Goal: Complete application form: Complete application form

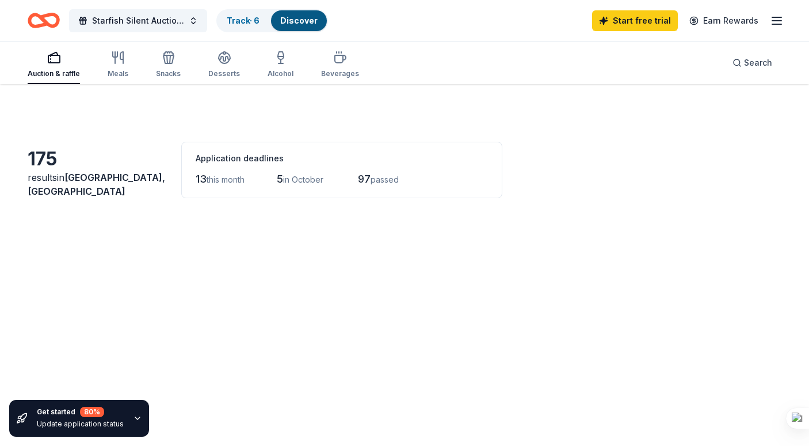
scroll to position [58, 0]
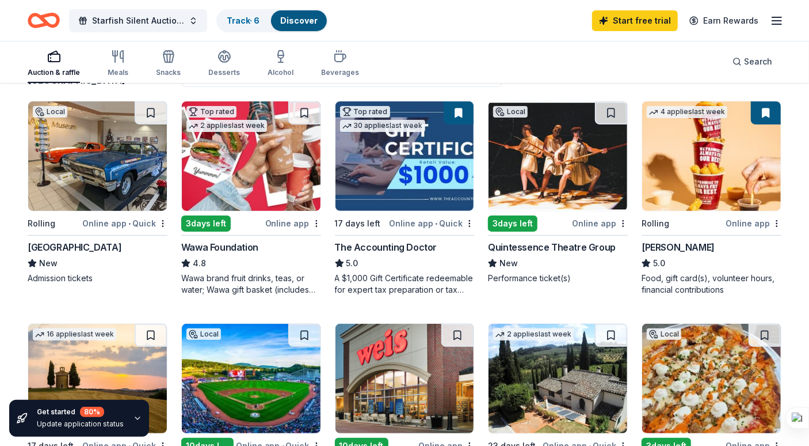
scroll to position [115, 0]
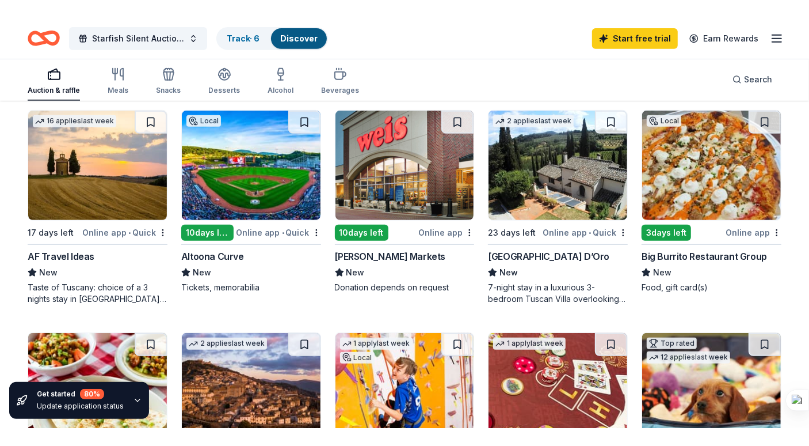
scroll to position [345, 0]
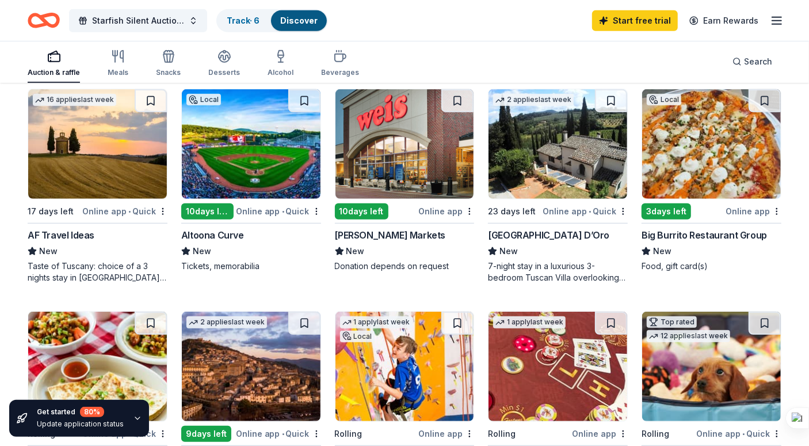
click at [24, 40] on div "Starfish Silent Auction 2025 Track · 6 Discover Start free trial Earn Rewards" at bounding box center [404, 20] width 809 height 41
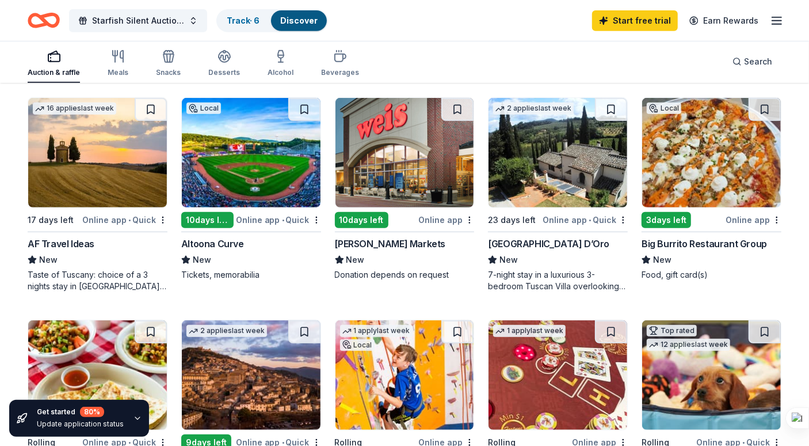
scroll to position [335, 0]
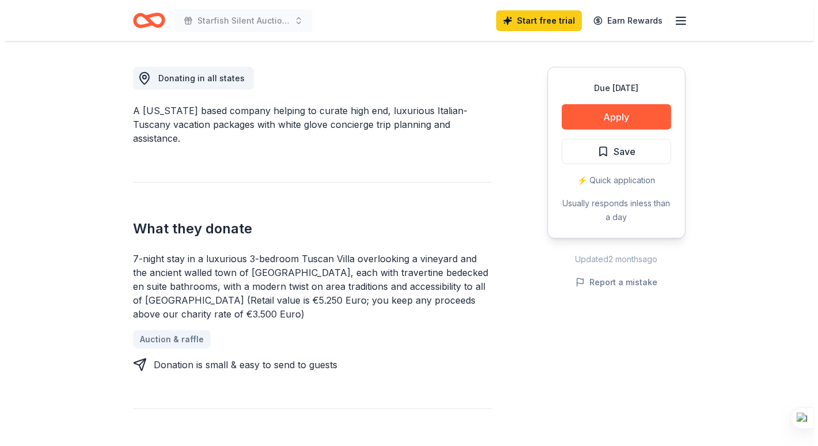
scroll to position [345, 0]
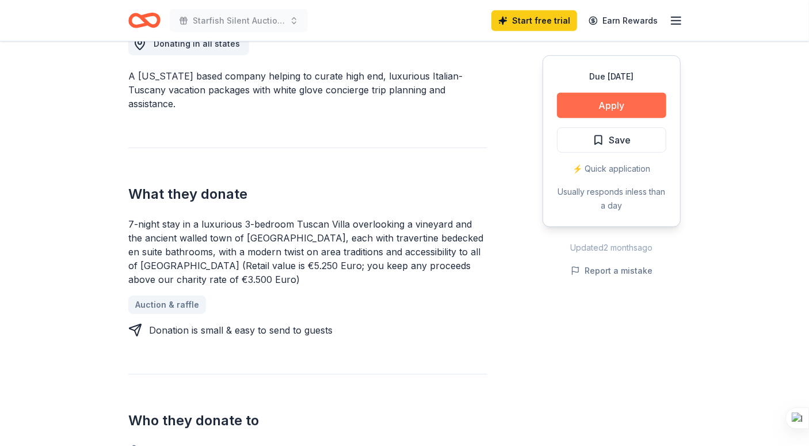
click at [596, 107] on button "Apply" at bounding box center [611, 105] width 109 height 25
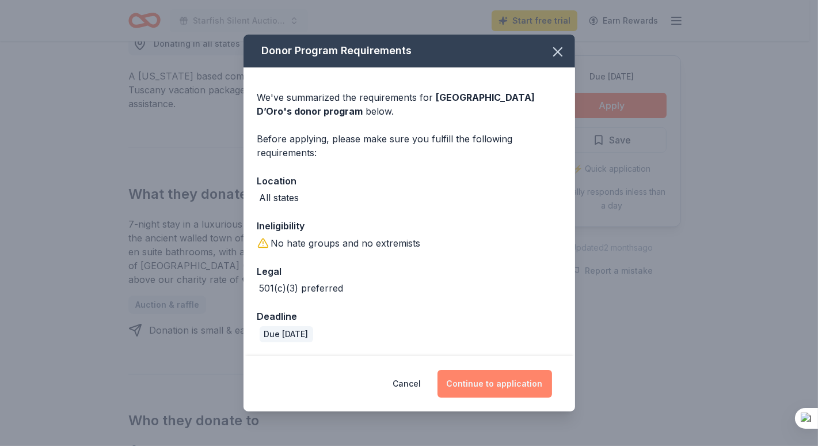
click at [482, 379] on button "Continue to application" at bounding box center [495, 384] width 115 height 28
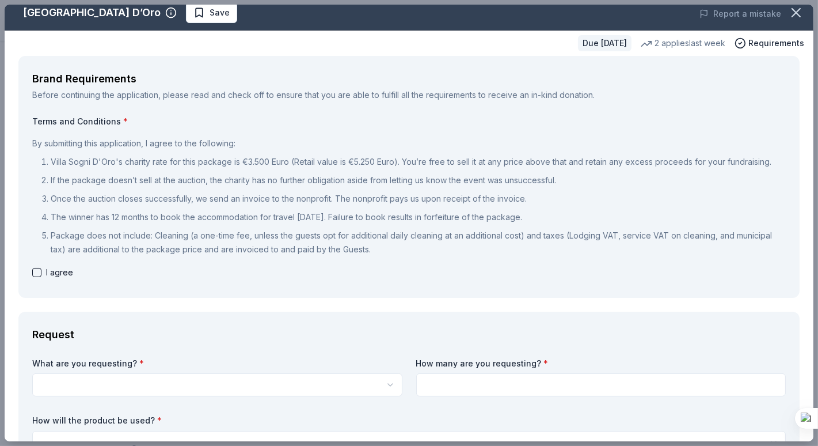
scroll to position [6, 0]
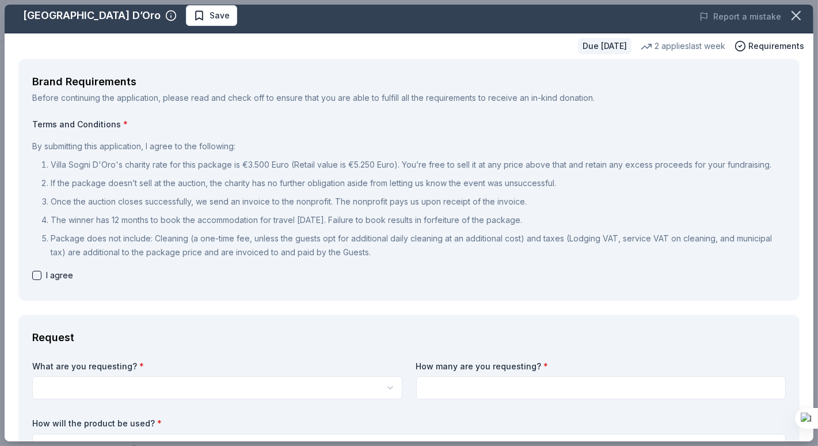
drag, startPoint x: 124, startPoint y: 182, endPoint x: 113, endPoint y: 189, distance: 12.6
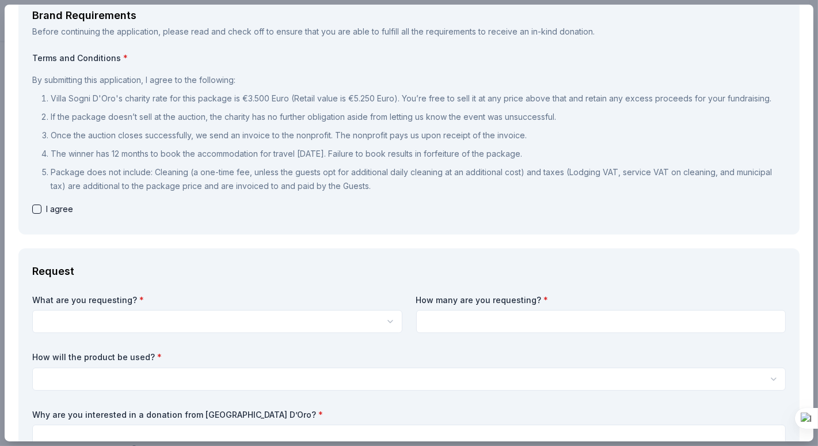
scroll to position [63, 0]
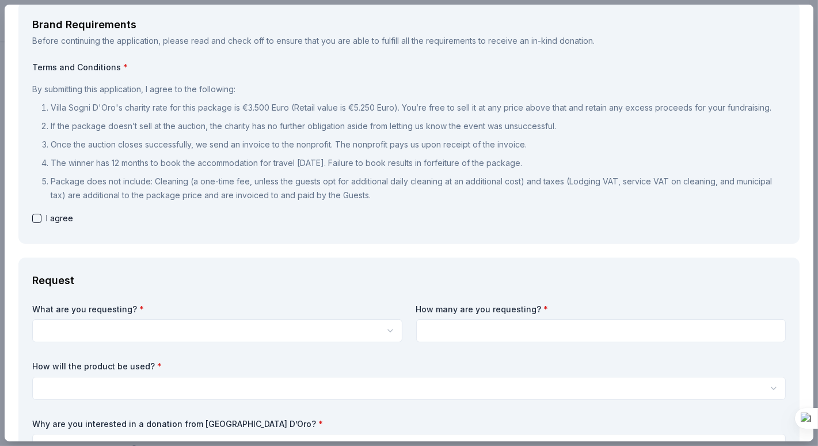
drag, startPoint x: 458, startPoint y: 148, endPoint x: 496, endPoint y: 148, distance: 38.6
click at [496, 148] on p "Once the auction closes successfully, we send an invoice to the nonprofit. The …" at bounding box center [418, 145] width 735 height 14
drag, startPoint x: 498, startPoint y: 147, endPoint x: 511, endPoint y: 146, distance: 13.3
click at [503, 146] on p "Once the auction closes successfully, we send an invoice to the nonprofit. The …" at bounding box center [418, 145] width 735 height 14
drag, startPoint x: 517, startPoint y: 146, endPoint x: 526, endPoint y: 146, distance: 9.2
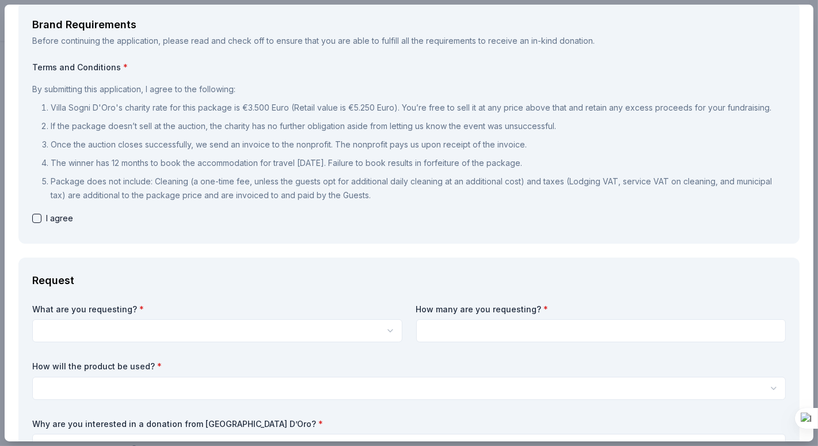
click at [521, 146] on p "Once the auction closes successfully, we send an invoice to the nonprofit. The …" at bounding box center [418, 145] width 735 height 14
drag, startPoint x: 527, startPoint y: 145, endPoint x: 433, endPoint y: 146, distance: 94.4
click at [462, 145] on p "Once the auction closes successfully, we send an invoice to the nonprofit. The …" at bounding box center [418, 145] width 735 height 14
drag, startPoint x: 365, startPoint y: 146, endPoint x: 321, endPoint y: 144, distance: 43.8
click at [321, 144] on p "Once the auction closes successfully, we send an invoice to the nonprofit. The …" at bounding box center [418, 145] width 735 height 14
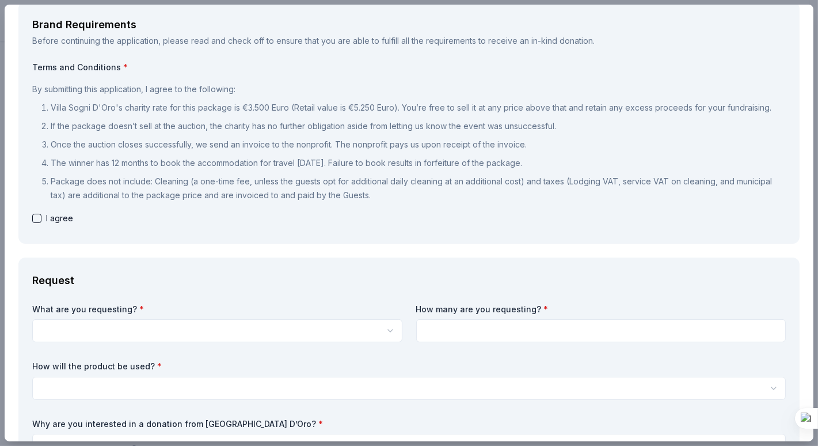
click at [321, 144] on p "Once the auction closes successfully, we send an invoice to the nonprofit. The …" at bounding box center [418, 145] width 735 height 14
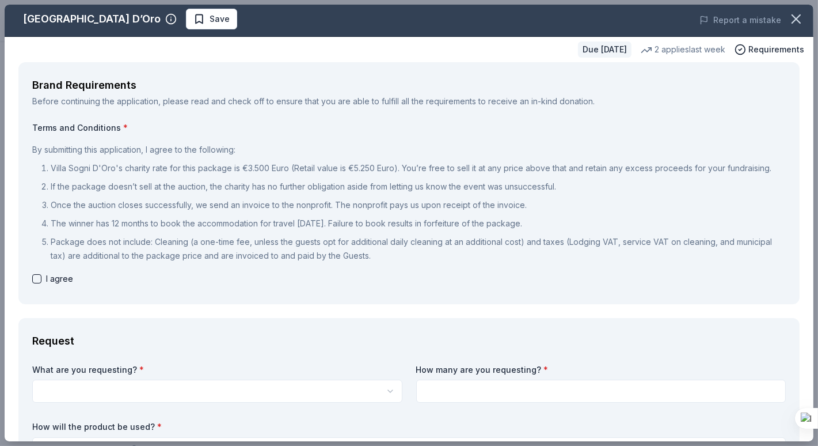
scroll to position [0, 0]
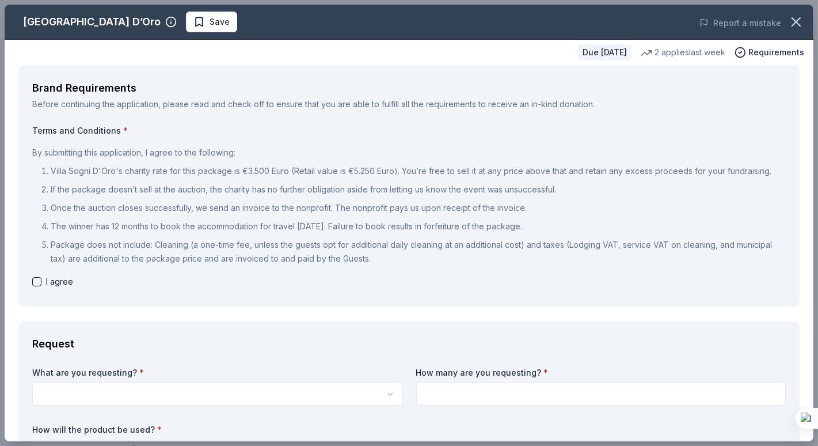
drag, startPoint x: 102, startPoint y: 191, endPoint x: 333, endPoint y: 189, distance: 230.9
click at [333, 189] on p "If the package doesn’t sell at the auction, the charity has no further obligati…" at bounding box center [418, 189] width 735 height 14
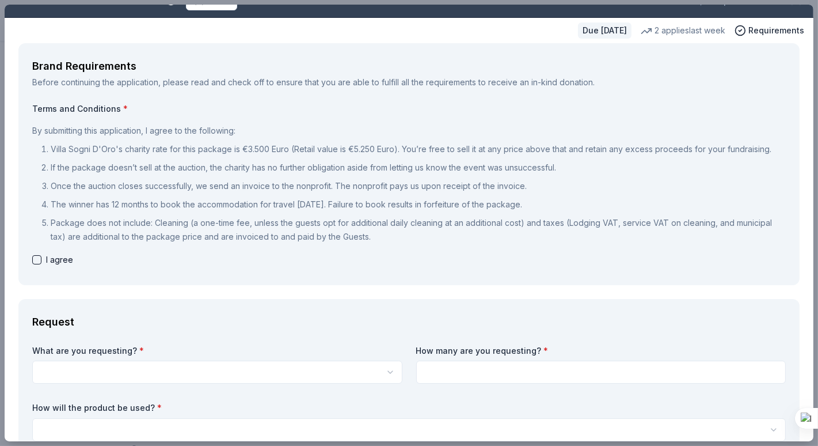
scroll to position [58, 0]
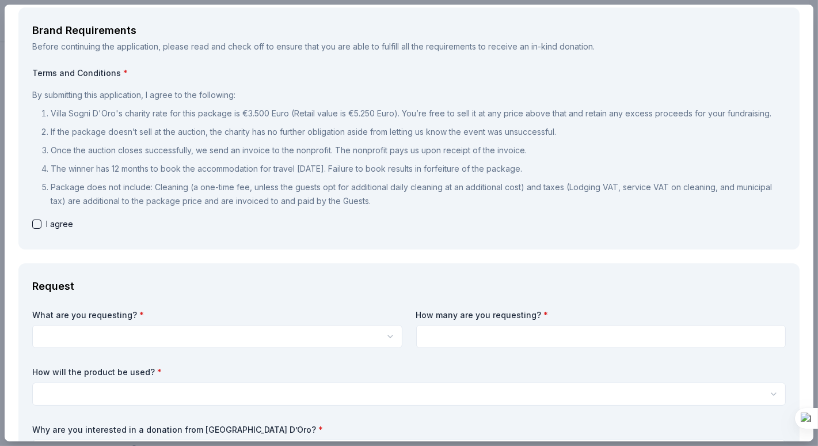
drag, startPoint x: 234, startPoint y: 111, endPoint x: 431, endPoint y: 115, distance: 197.5
click at [431, 115] on p "Villa Sogni D'Oro's charity rate for this package is €3.500 Euro (Retail value …" at bounding box center [418, 114] width 735 height 14
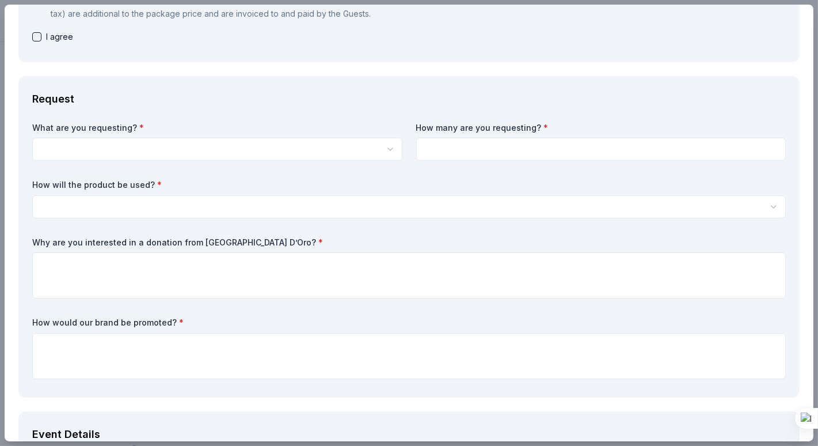
scroll to position [249, 0]
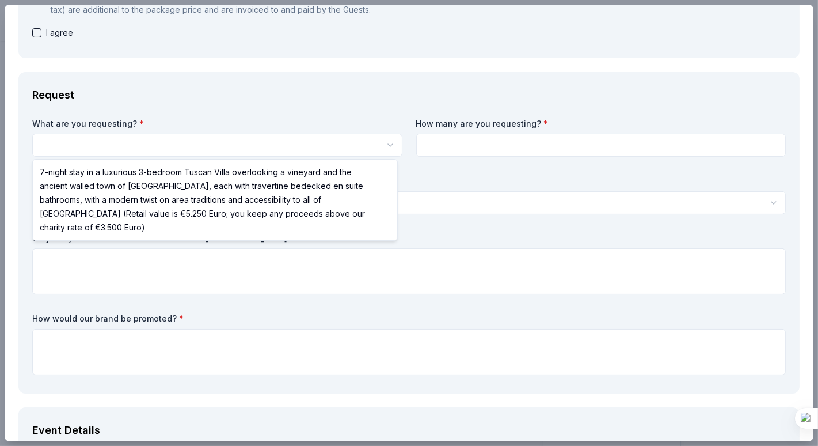
select select "7-night stay in a luxurious 3-bedroom Tuscan Villa overlooking a vineyard and t…"
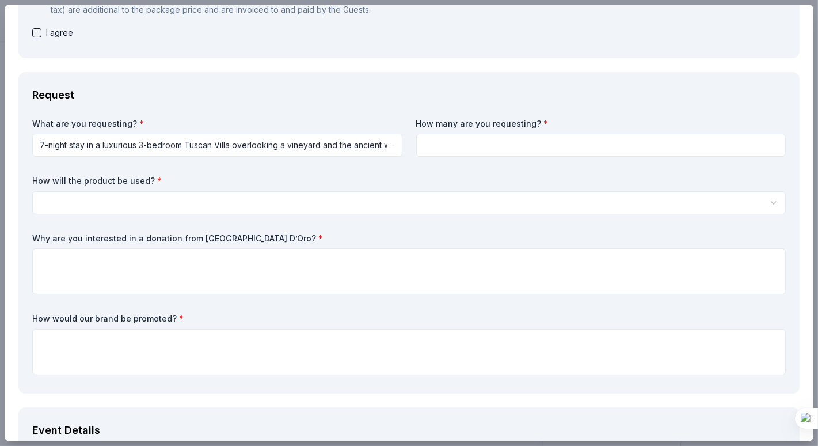
click at [469, 138] on input at bounding box center [601, 145] width 370 height 23
type input "1"
type input "2"
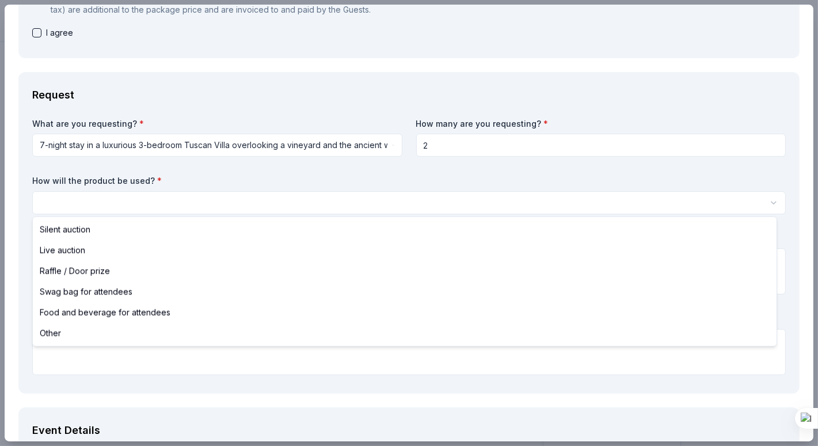
click at [147, 212] on html "Starfish Silent Auction 2025 Start free trial Earn Rewards Due in 23 days Share…" at bounding box center [409, 223] width 818 height 446
select select "silentAuction"
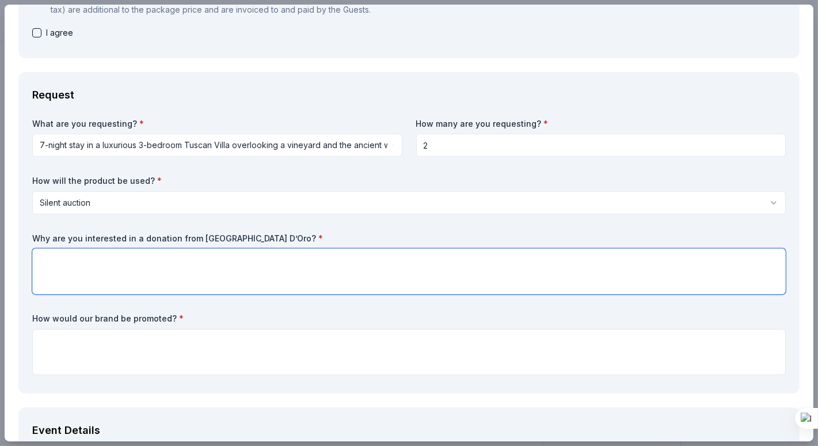
click at [121, 278] on textarea at bounding box center [409, 271] width 754 height 46
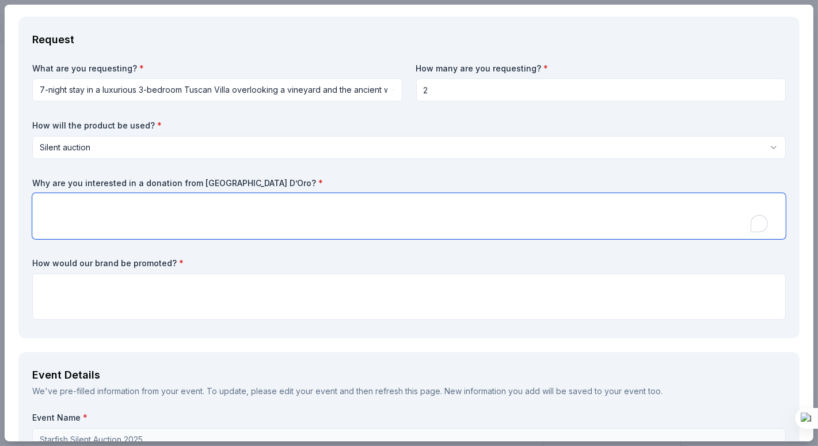
scroll to position [306, 0]
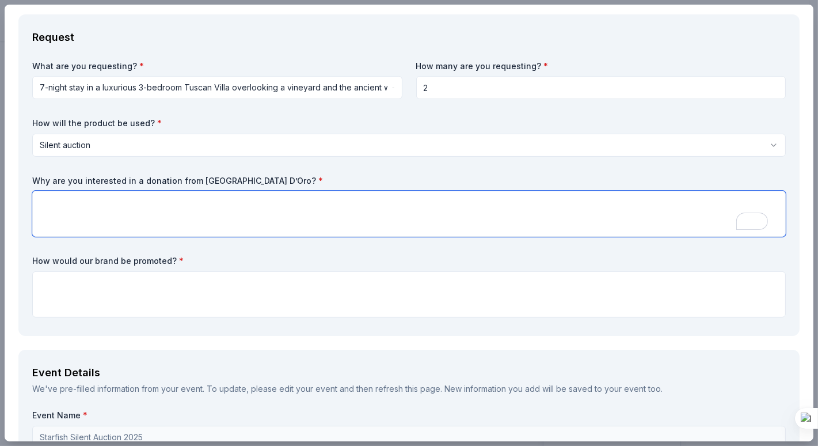
click at [192, 219] on textarea "To enrich screen reader interactions, please activate Accessibility in Grammarl…" at bounding box center [409, 214] width 754 height 46
click at [239, 194] on textarea "To enrich screen reader interactions, please activate Accessibility in Grammarl…" at bounding box center [409, 214] width 754 height 46
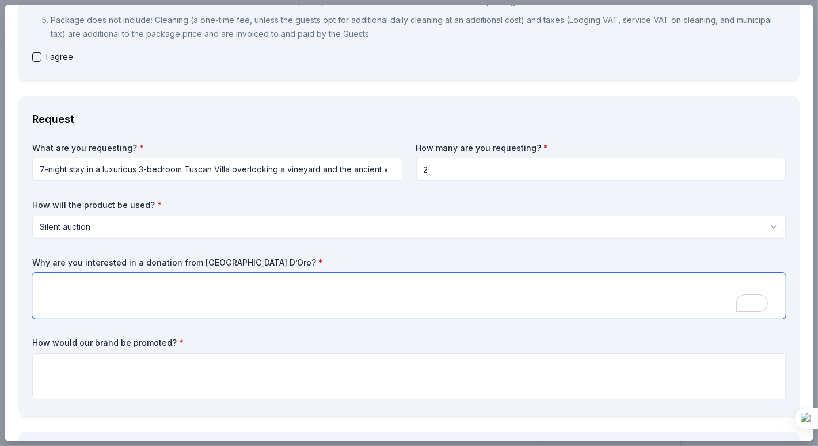
scroll to position [0, 0]
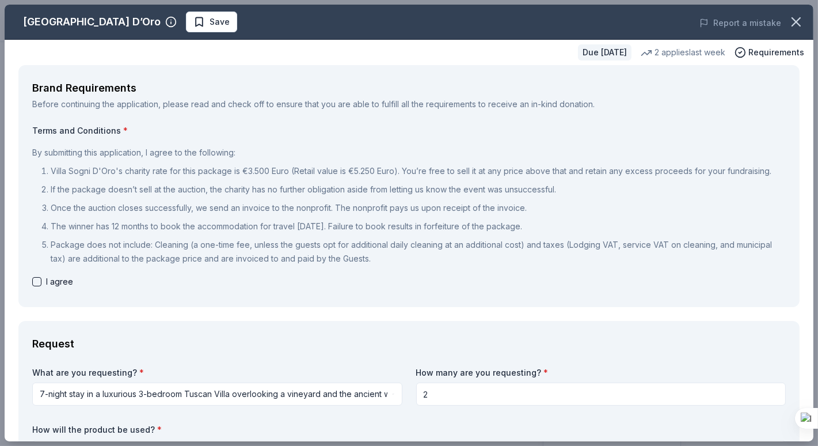
drag, startPoint x: 29, startPoint y: 282, endPoint x: 39, endPoint y: 281, distance: 9.8
click at [30, 282] on div "Brand Requirements Before continuing the application, please read and check off…" at bounding box center [408, 186] width 781 height 242
click at [40, 280] on button "button" at bounding box center [36, 281] width 9 height 9
checkbox input "true"
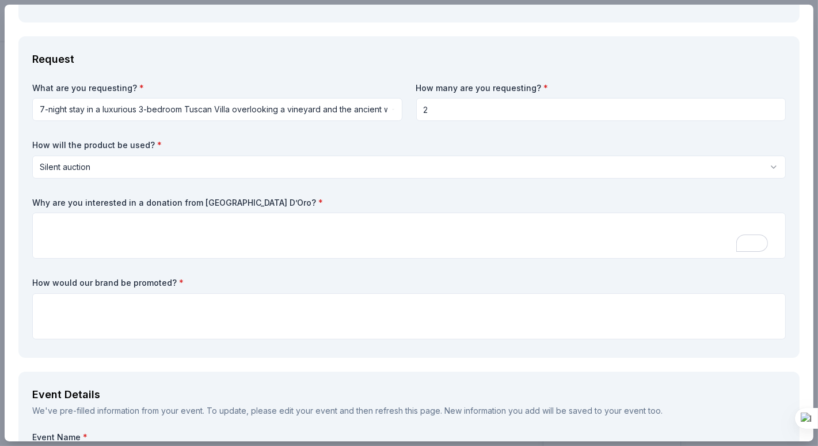
scroll to position [288, 0]
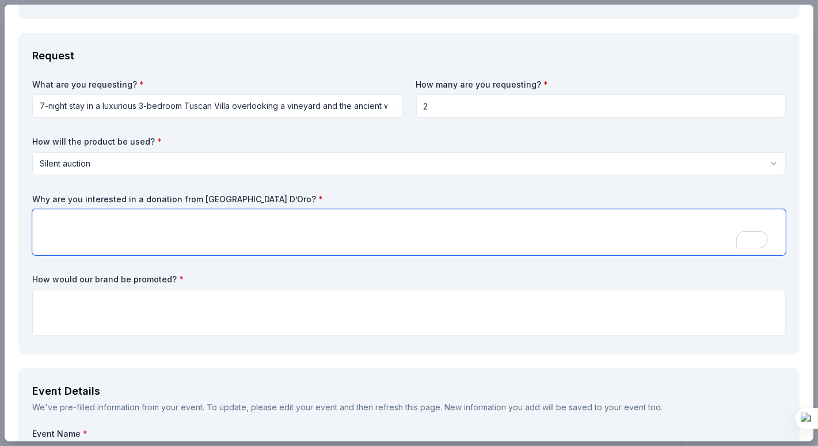
click at [146, 231] on textarea "To enrich screen reader interactions, please activate Accessibility in Grammarl…" at bounding box center [409, 232] width 754 height 46
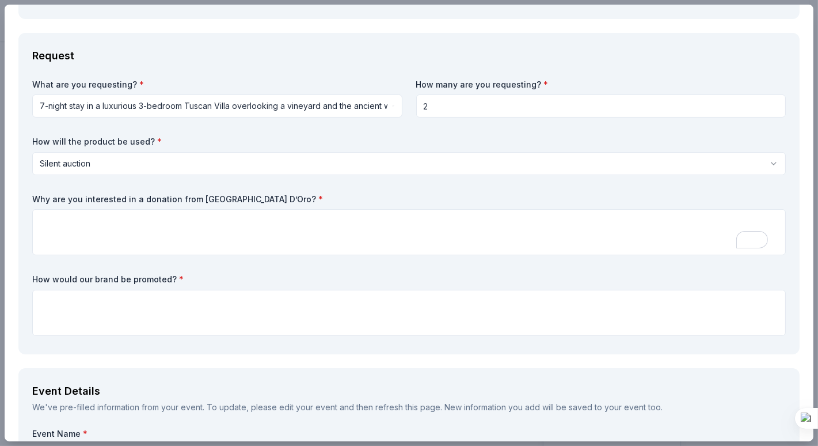
drag, startPoint x: 266, startPoint y: 197, endPoint x: 45, endPoint y: 198, distance: 220.5
click at [45, 198] on label "Why are you interested in a donation from Villa Sogni D’Oro? *" at bounding box center [409, 199] width 754 height 12
drag, startPoint x: 33, startPoint y: 199, endPoint x: 287, endPoint y: 184, distance: 253.7
click at [287, 184] on div "What are you requesting? * 7-night stay in a luxurious 3-bedroom Tuscan Villa o…" at bounding box center [409, 209] width 754 height 261
click at [287, 197] on label "Why are you interested in a donation from Villa Sogni D’Oro? *" at bounding box center [409, 199] width 754 height 12
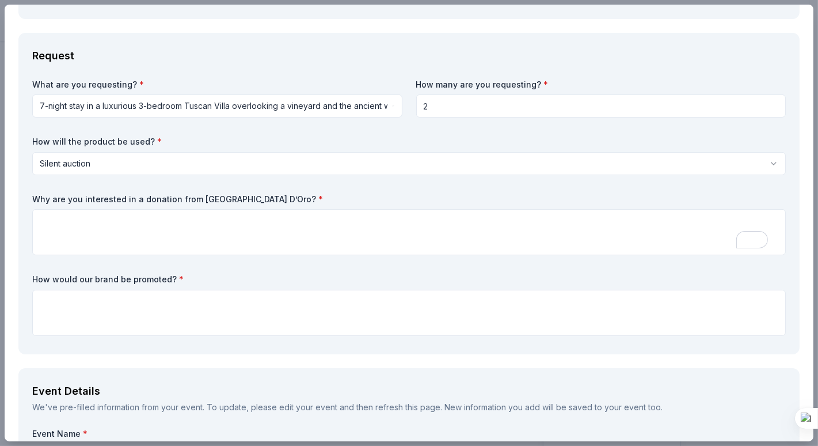
click at [145, 111] on html "Starfish Silent Auction 2025 Start free trial Earn Rewards Due in 23 days Share…" at bounding box center [409, 223] width 818 height 446
click at [106, 107] on html "Starfish Silent Auction 2025 Start free trial Earn Rewards Due in 23 days Share…" at bounding box center [409, 223] width 818 height 446
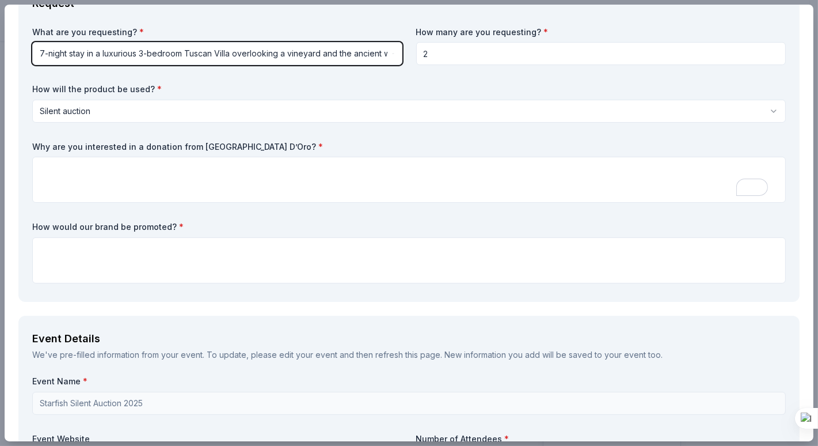
scroll to position [345, 0]
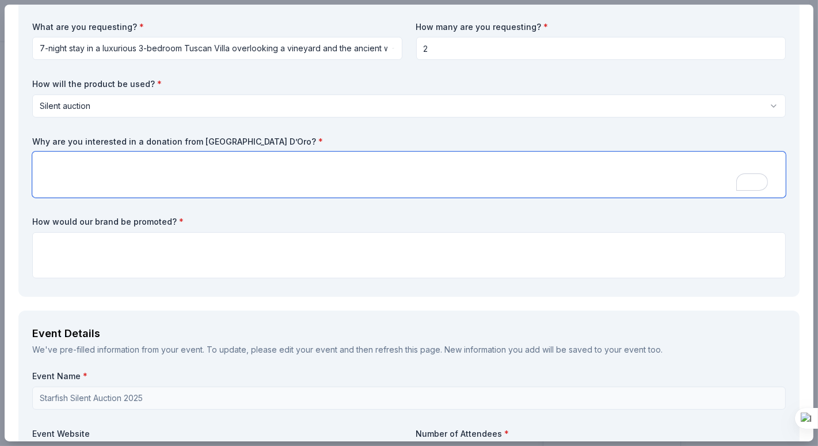
click at [91, 163] on textarea "To enrich screen reader interactions, please activate Accessibility in Grammarl…" at bounding box center [409, 174] width 754 height 46
paste textarea "We are interested in a donation from Villa Sogni D’Oro because it would be a tr…"
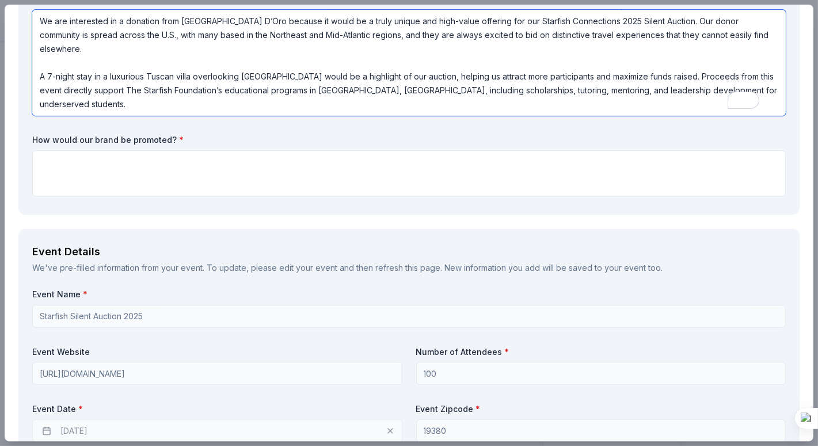
scroll to position [518, 0]
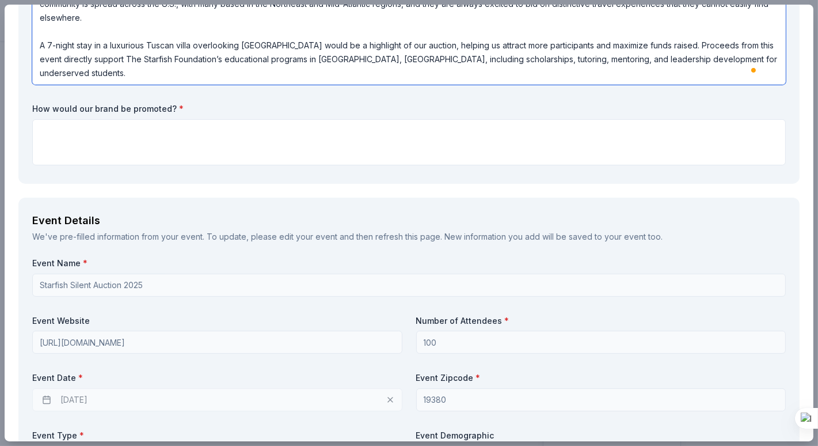
type textarea "We are interested in a donation from Villa Sogni D’Oro because it would be a tr…"
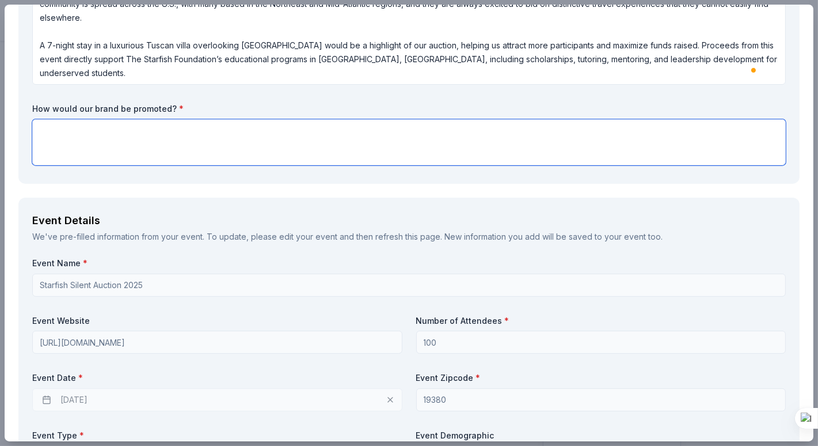
drag, startPoint x: 43, startPoint y: 163, endPoint x: 56, endPoint y: 150, distance: 18.3
click at [47, 157] on textarea at bounding box center [409, 142] width 754 height 46
click at [56, 150] on textarea at bounding box center [409, 142] width 754 height 46
paste textarea "Your brand will be prominently featured throughout the promotion and execution …"
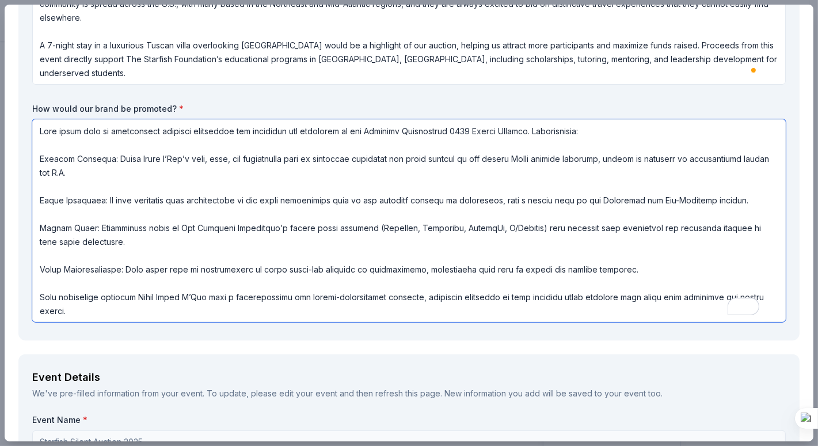
scroll to position [1, 0]
click at [212, 144] on textarea "To enrich screen reader interactions, please activate Accessibility in Grammarl…" at bounding box center [409, 220] width 754 height 203
click at [217, 181] on textarea "To enrich screen reader interactions, please activate Accessibility in Grammarl…" at bounding box center [409, 220] width 754 height 203
click at [267, 173] on textarea "To enrich screen reader interactions, please activate Accessibility in Grammarl…" at bounding box center [409, 220] width 754 height 203
click at [333, 172] on textarea "To enrich screen reader interactions, please activate Accessibility in Grammarl…" at bounding box center [409, 220] width 754 height 203
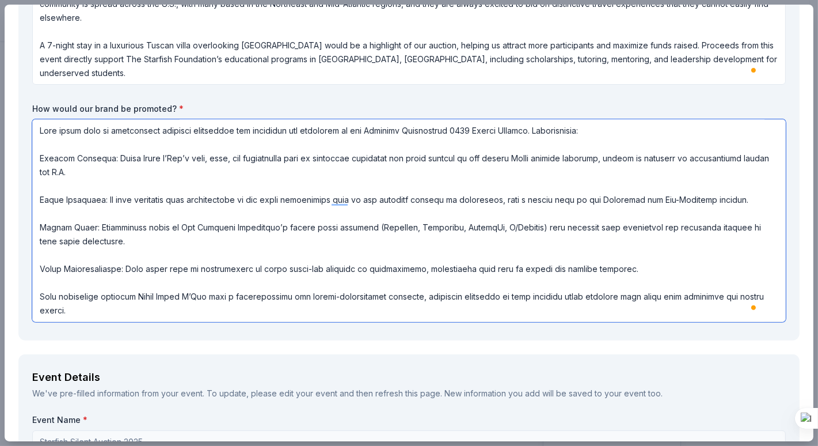
click at [94, 161] on textarea "To enrich screen reader interactions, please activate Accessibility in Grammarl…" at bounding box center [409, 220] width 754 height 203
drag, startPoint x: 154, startPoint y: 155, endPoint x: 161, endPoint y: 155, distance: 6.3
click at [157, 155] on textarea "To enrich screen reader interactions, please activate Accessibility in Grammarl…" at bounding box center [409, 220] width 754 height 203
click at [241, 159] on textarea "To enrich screen reader interactions, please activate Accessibility in Grammarl…" at bounding box center [409, 220] width 754 height 203
click at [273, 164] on textarea "To enrich screen reader interactions, please activate Accessibility in Grammarl…" at bounding box center [409, 220] width 754 height 203
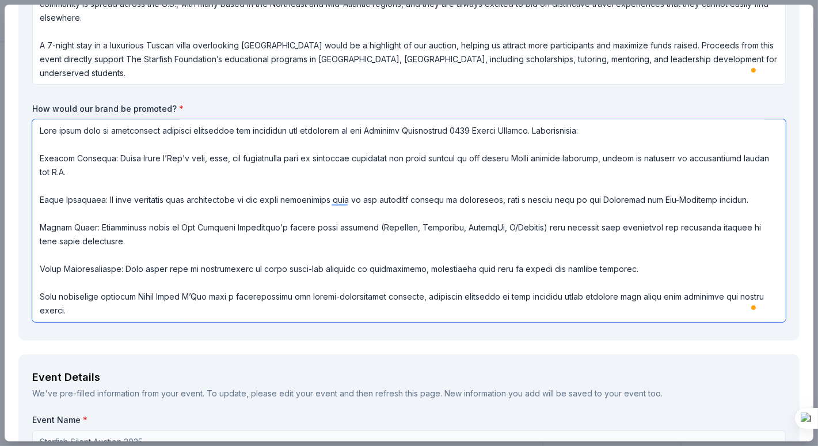
drag, startPoint x: 337, startPoint y: 172, endPoint x: 225, endPoint y: 162, distance: 112.7
click at [225, 162] on textarea "To enrich screen reader interactions, please activate Accessibility in Grammarl…" at bounding box center [409, 220] width 754 height 203
click at [132, 170] on textarea "To enrich screen reader interactions, please activate Accessibility in Grammarl…" at bounding box center [409, 220] width 754 height 203
drag, startPoint x: 136, startPoint y: 187, endPoint x: 51, endPoint y: 158, distance: 89.9
click at [50, 157] on textarea "To enrich screen reader interactions, please activate Accessibility in Grammarl…" at bounding box center [409, 220] width 754 height 203
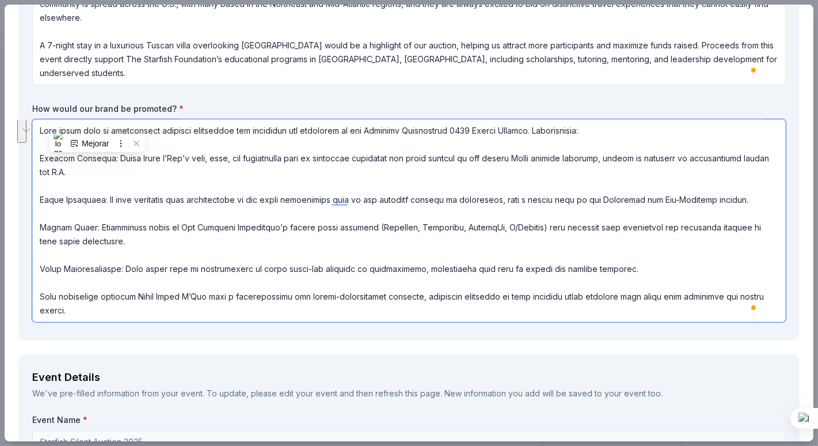
click at [56, 164] on textarea "To enrich screen reader interactions, please activate Accessibility in Grammarl…" at bounding box center [409, 220] width 754 height 203
click at [114, 172] on textarea "To enrich screen reader interactions, please activate Accessibility in Grammarl…" at bounding box center [409, 220] width 754 height 203
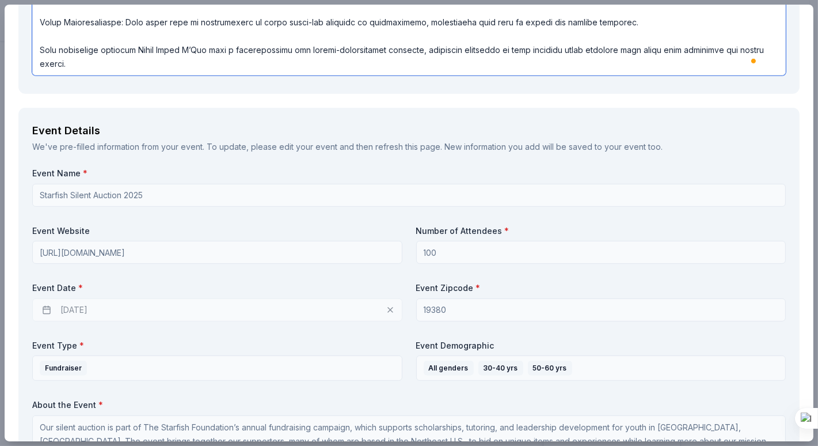
scroll to position [806, 0]
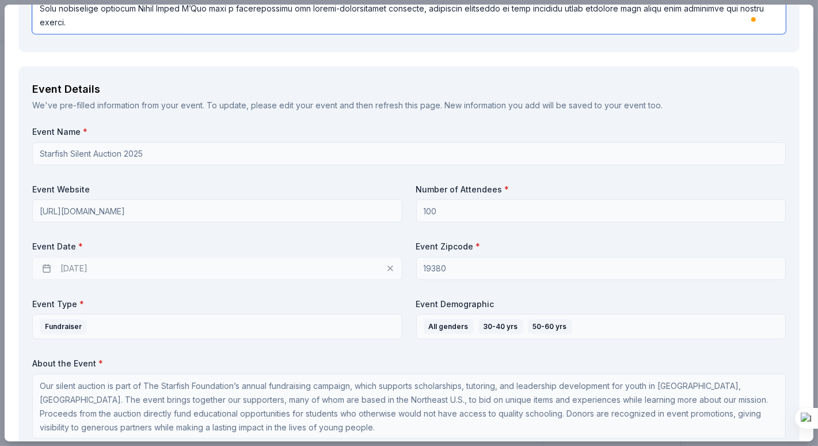
type textarea "Your brand will be prominently featured throughout the promotion and execution …"
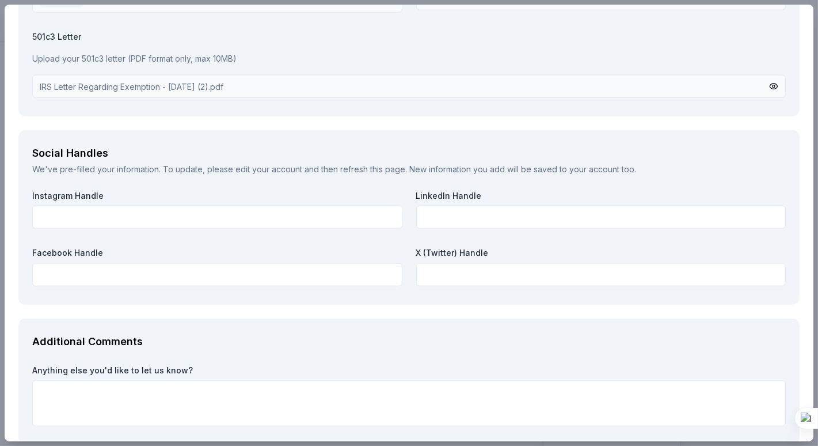
scroll to position [1727, 0]
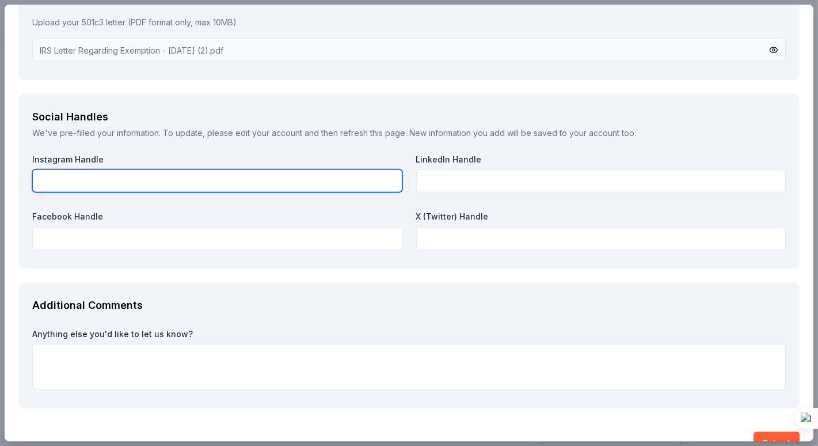
click at [118, 181] on input "text" at bounding box center [217, 180] width 370 height 23
click at [330, 175] on input "text" at bounding box center [217, 180] width 370 height 23
paste input "https://www.instagram.com/starfishchange/?hl=en"
type input "https://www.instagram.com/starfishchange/?hl=en"
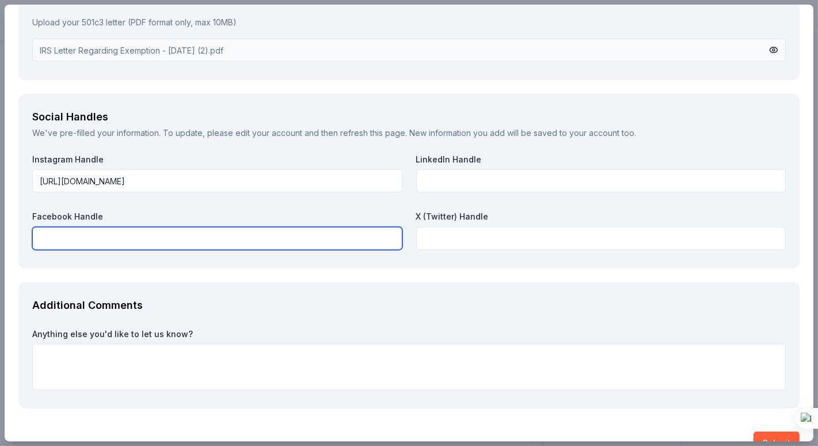
click at [292, 235] on input "text" at bounding box center [217, 238] width 370 height 23
paste input "https://www.facebook.com/thestarfishchange"
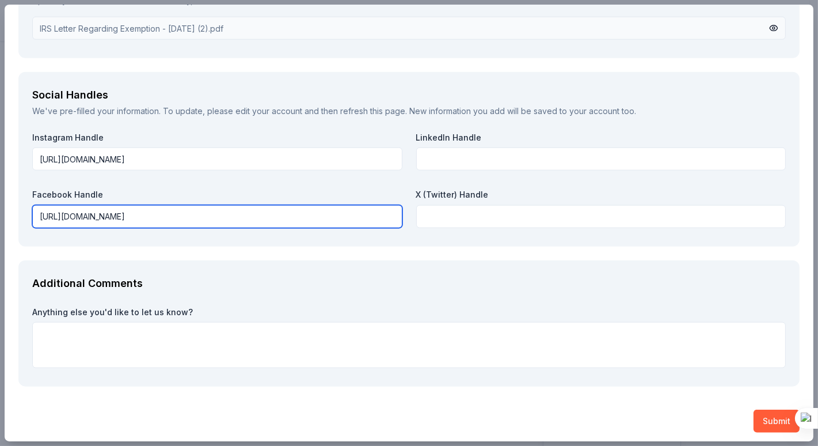
scroll to position [1752, 0]
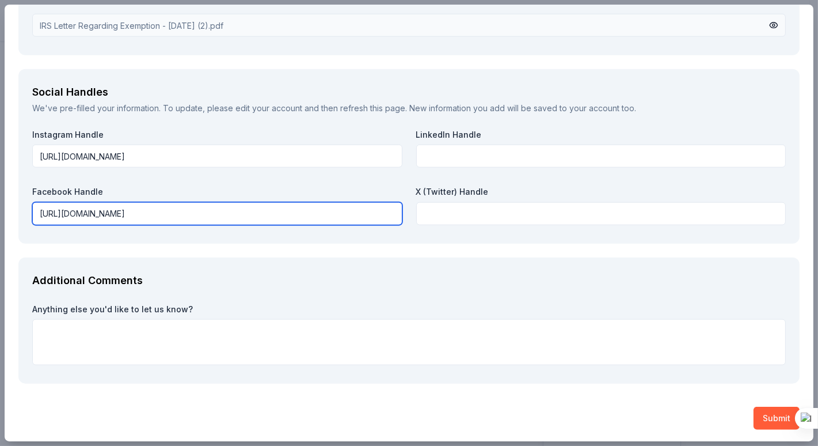
type input "https://www.facebook.com/thestarfishchange"
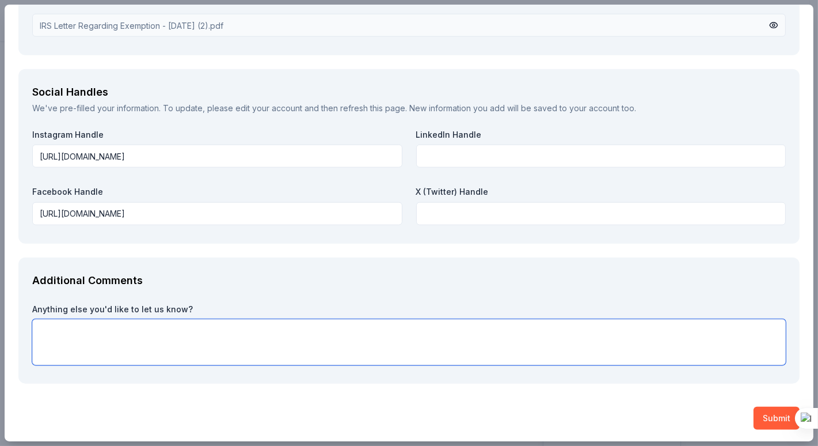
click at [104, 348] on textarea at bounding box center [409, 342] width 754 height 46
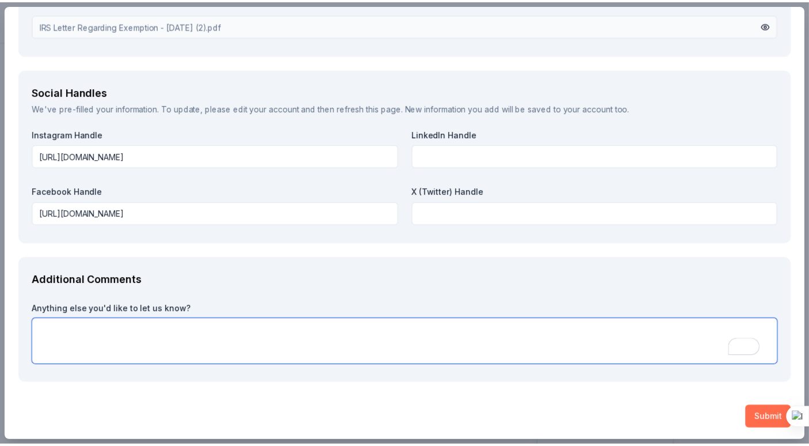
scroll to position [1, 0]
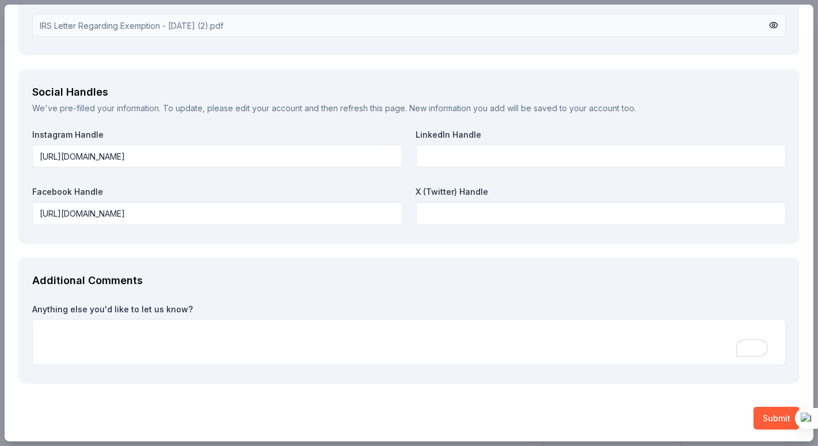
click at [777, 417] on button "Submit" at bounding box center [777, 417] width 46 height 23
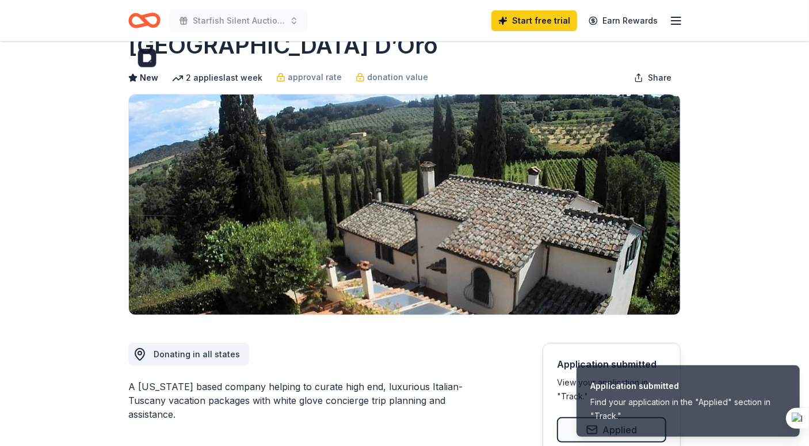
scroll to position [230, 0]
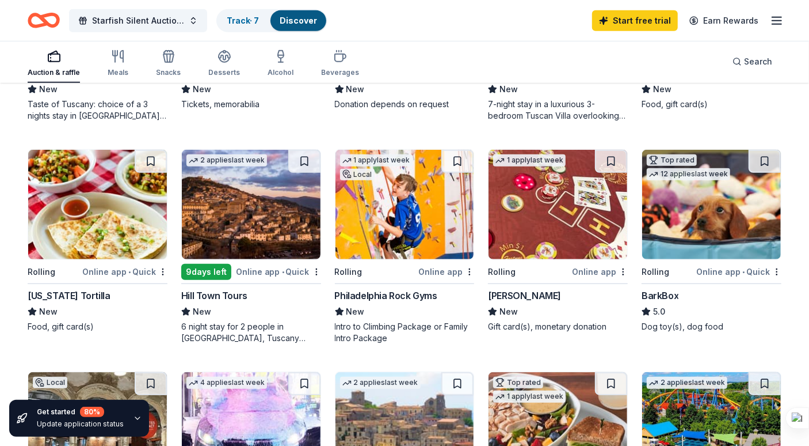
scroll to position [508, 0]
drag, startPoint x: 802, startPoint y: 145, endPoint x: 812, endPoint y: 151, distance: 11.4
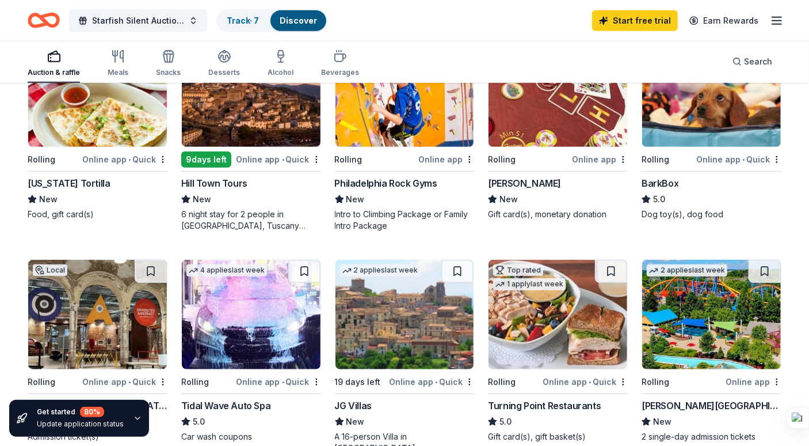
scroll to position [621, 0]
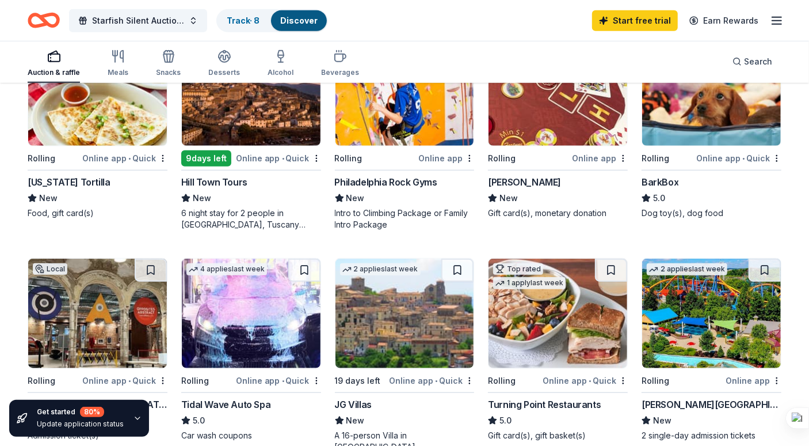
drag, startPoint x: 806, startPoint y: 200, endPoint x: 805, endPoint y: 212, distance: 12.1
click at [805, 212] on div "175 results in West Chester, PA Application deadlines 13 this month 5 in Octobe…" at bounding box center [404, 202] width 809 height 1478
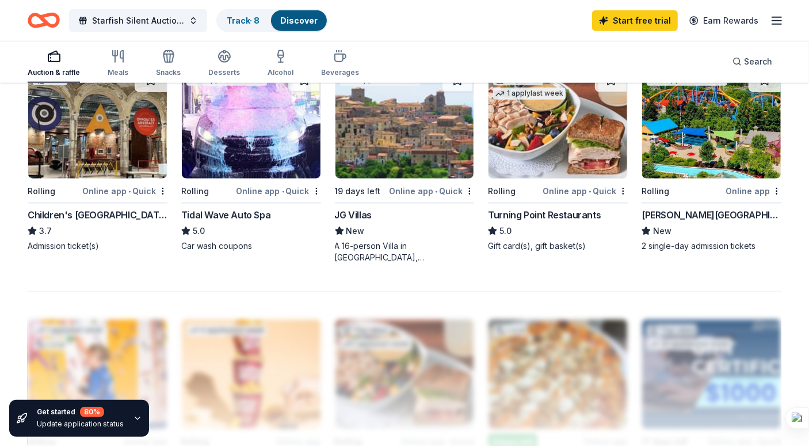
scroll to position [813, 0]
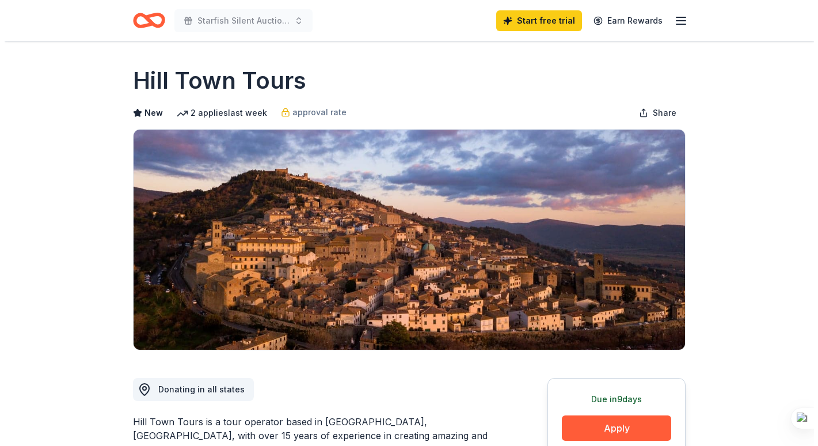
scroll to position [58, 0]
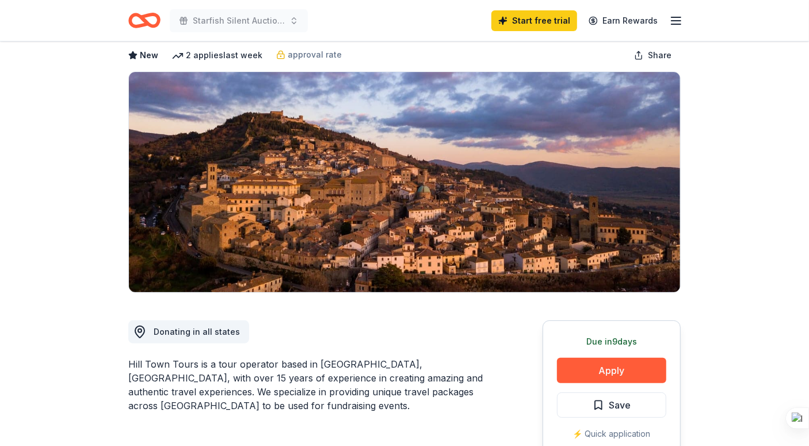
click at [632, 348] on div "Due [DATE] Apply Save ⚡️ Quick application Usually responds in less than a day" at bounding box center [612, 406] width 138 height 172
click at [632, 359] on button "Apply" at bounding box center [611, 370] width 109 height 25
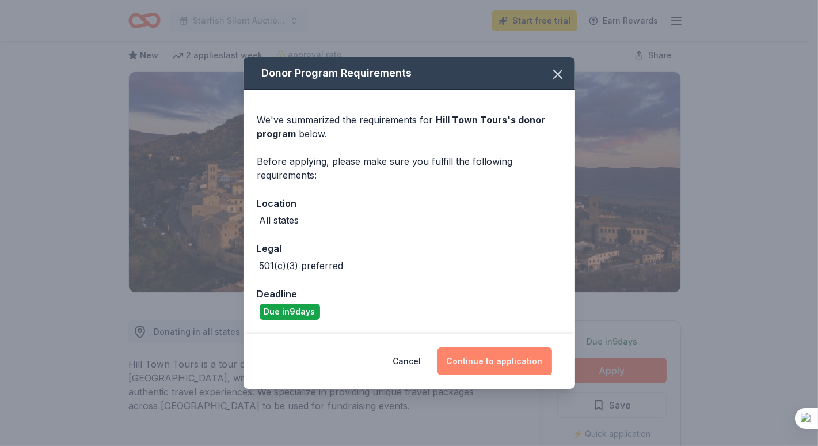
click at [486, 354] on button "Continue to application" at bounding box center [495, 361] width 115 height 28
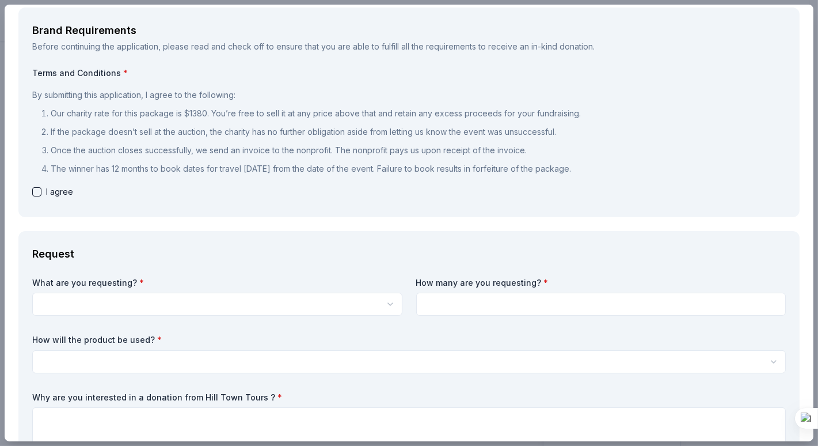
click at [58, 197] on span "I agree" at bounding box center [59, 192] width 27 height 14
click at [56, 193] on span "I agree" at bounding box center [59, 192] width 27 height 14
click at [36, 193] on button "button" at bounding box center [36, 191] width 9 height 9
checkbox input "true"
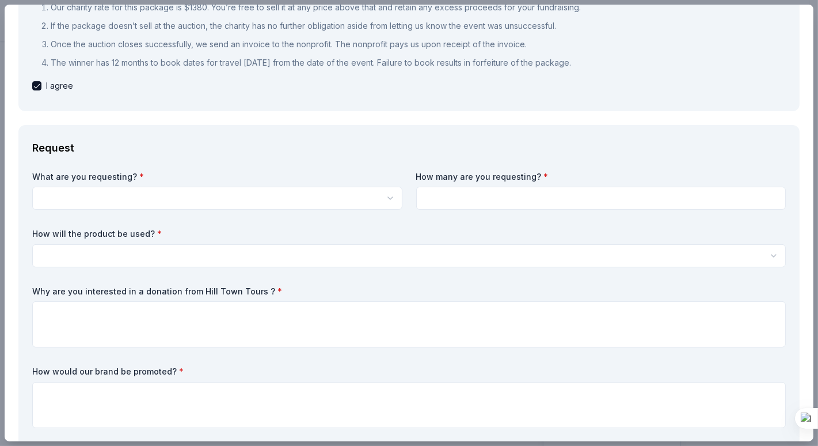
scroll to position [173, 0]
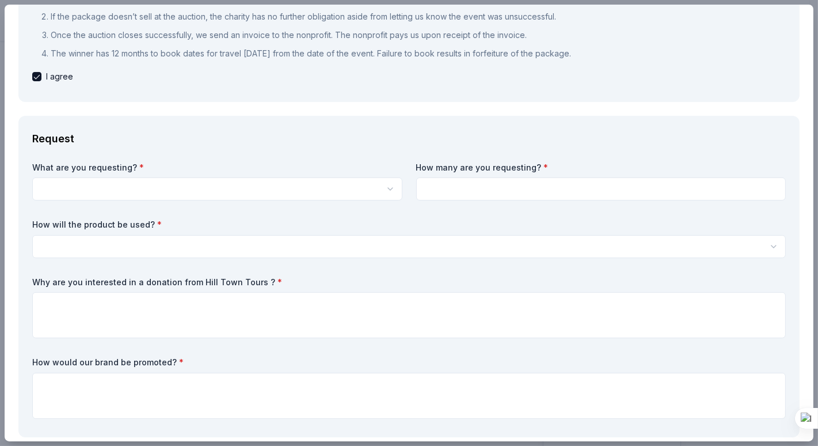
click at [91, 207] on div "What are you requesting? * 6 night stay for 2 people in Cortona, Tuscany (chari…" at bounding box center [409, 292] width 754 height 261
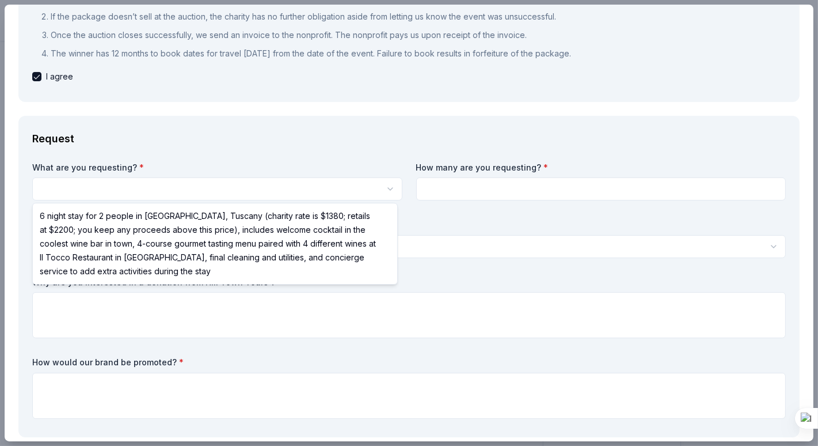
scroll to position [0, 0]
click at [90, 197] on html "Starfish Silent Auction 2025 Start free trial Earn Rewards Due in 9 days Share …" at bounding box center [409, 223] width 818 height 446
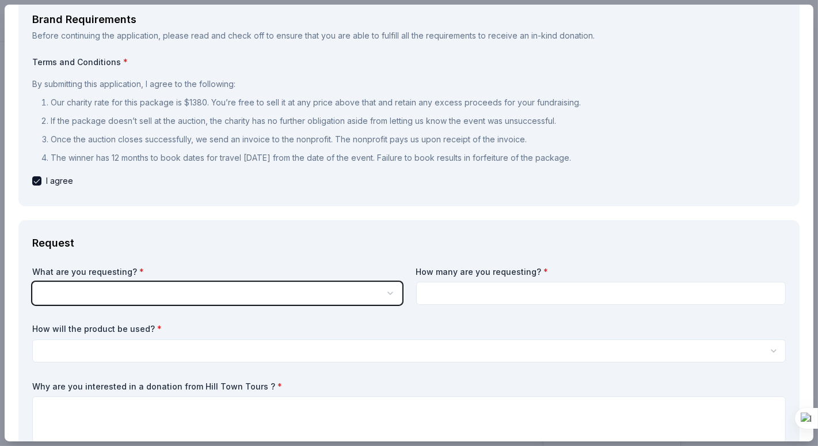
scroll to position [58, 0]
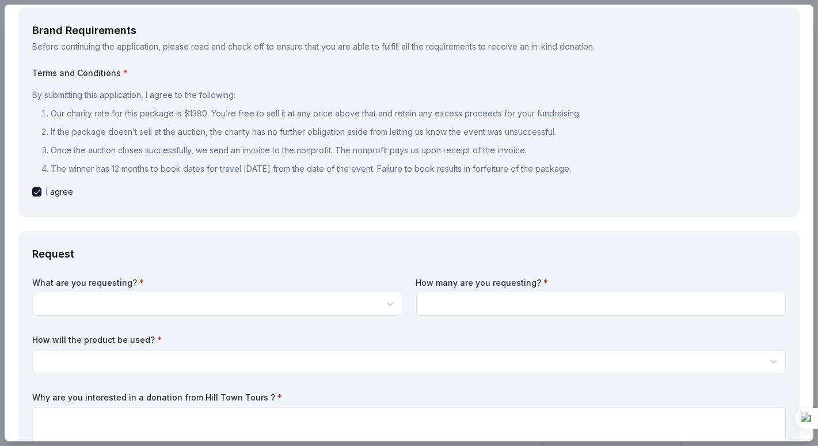
click at [318, 317] on div "What are you requesting? * 6 night stay for 2 people in Cortona, Tuscany (chari…" at bounding box center [409, 407] width 754 height 261
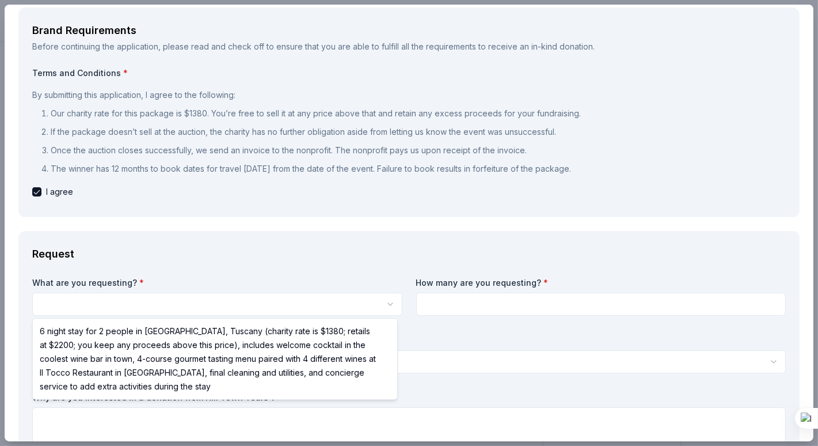
click at [305, 302] on html "Starfish Silent Auction 2025 Start free trial Earn Rewards Due in 9 days Share …" at bounding box center [409, 223] width 818 height 446
select select "6 night stay for 2 people in [GEOGRAPHIC_DATA], Tuscany (charity rate is $1380;…"
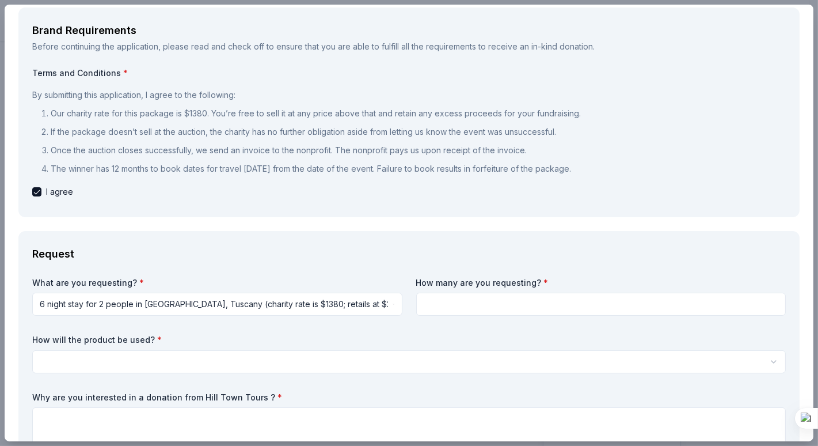
click at [428, 303] on input at bounding box center [601, 303] width 370 height 23
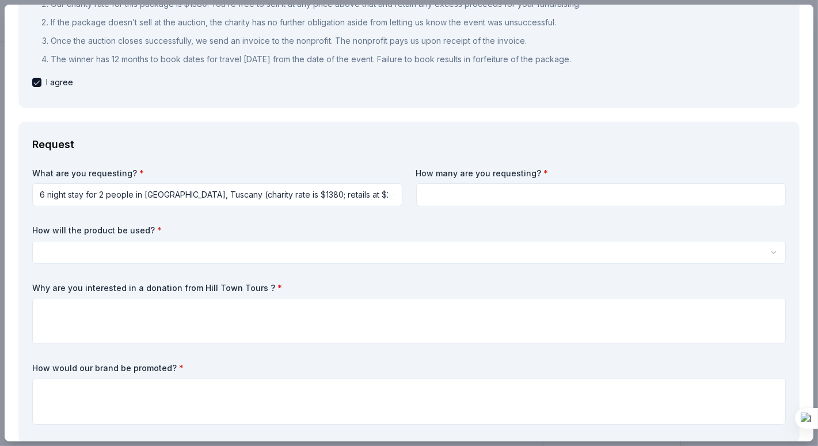
scroll to position [173, 0]
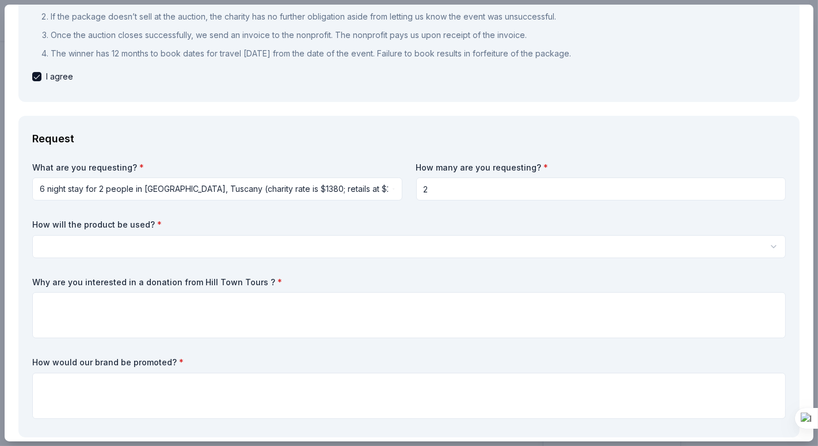
type input "2"
click at [164, 244] on html "Starfish Silent Auction 2025 Start free trial Earn Rewards Due in 9 days Share …" at bounding box center [409, 223] width 818 height 446
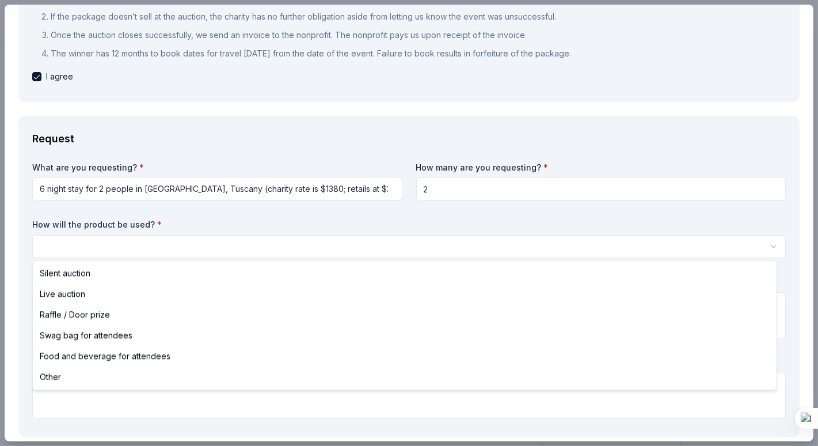
select select "silentAuction"
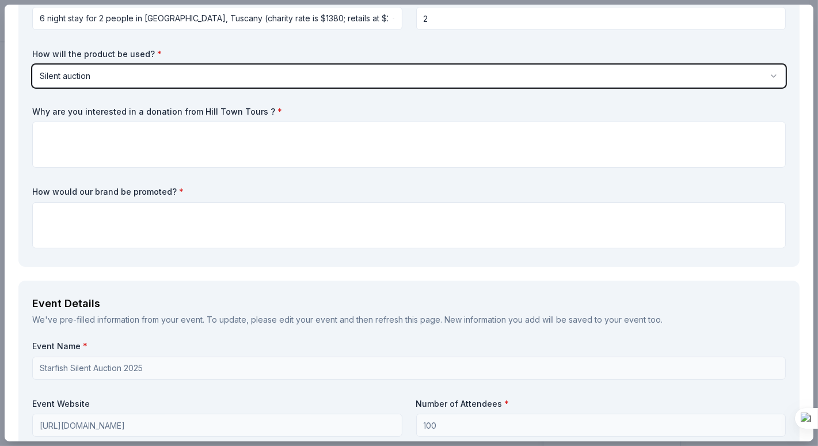
scroll to position [345, 0]
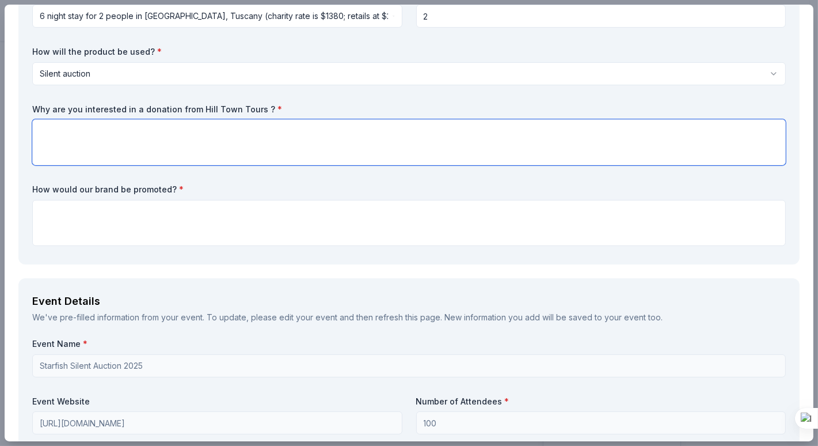
click at [125, 132] on textarea at bounding box center [409, 142] width 754 height 46
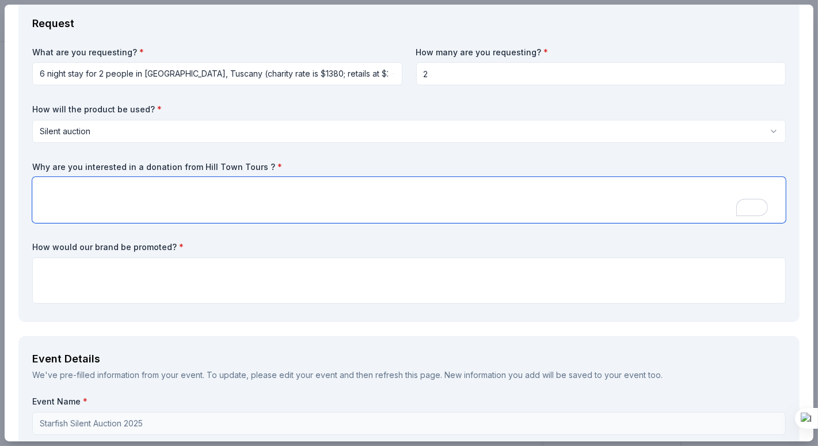
click at [62, 200] on textarea "To enrich screen reader interactions, please activate Accessibility in Grammarl…" at bounding box center [409, 200] width 754 height 46
paste textarea "We are interested in a donation from Hill Town Tours because the 6-night stay i…"
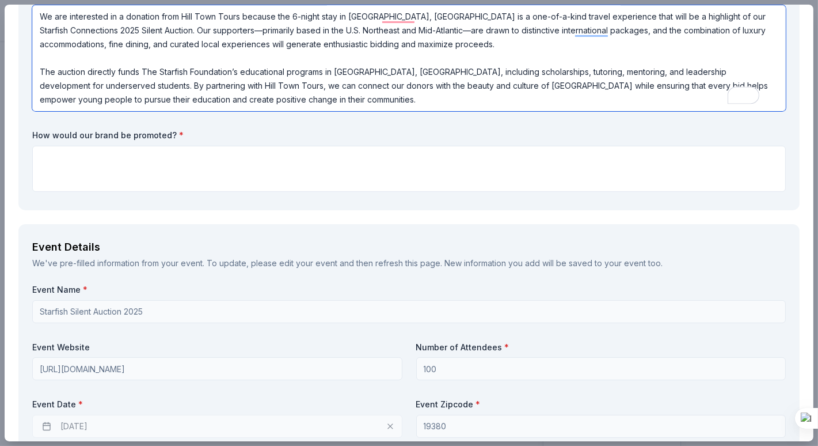
scroll to position [461, 0]
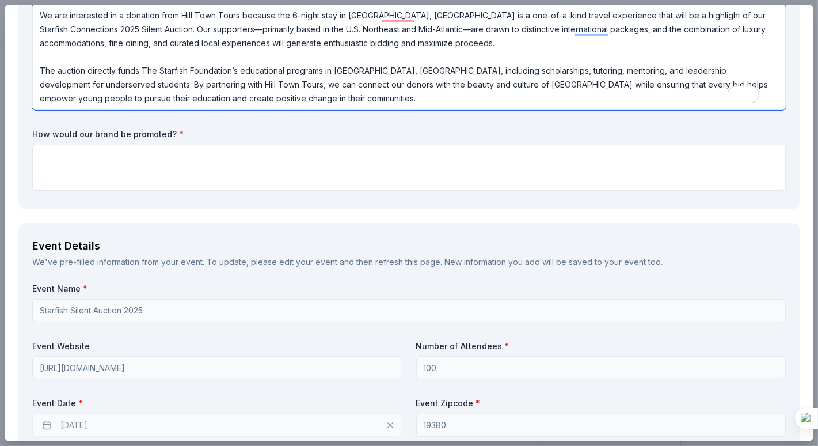
type textarea "We are interested in a donation from Hill Town Tours because the 6-night stay i…"
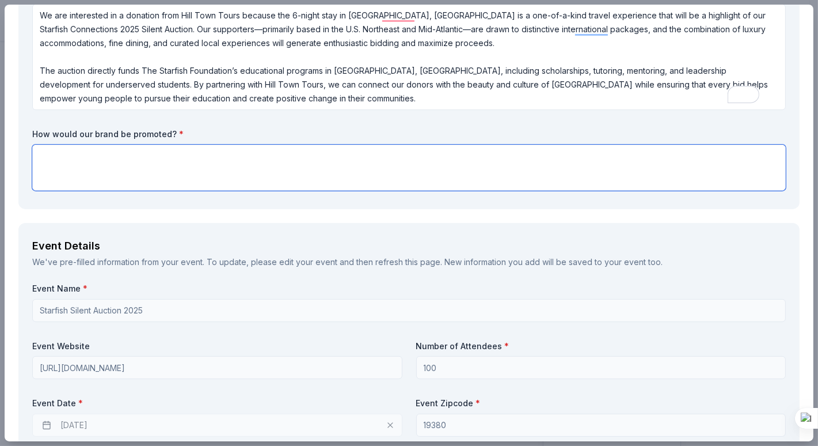
click at [87, 166] on textarea at bounding box center [409, 167] width 754 height 46
